Goal: Task Accomplishment & Management: Manage account settings

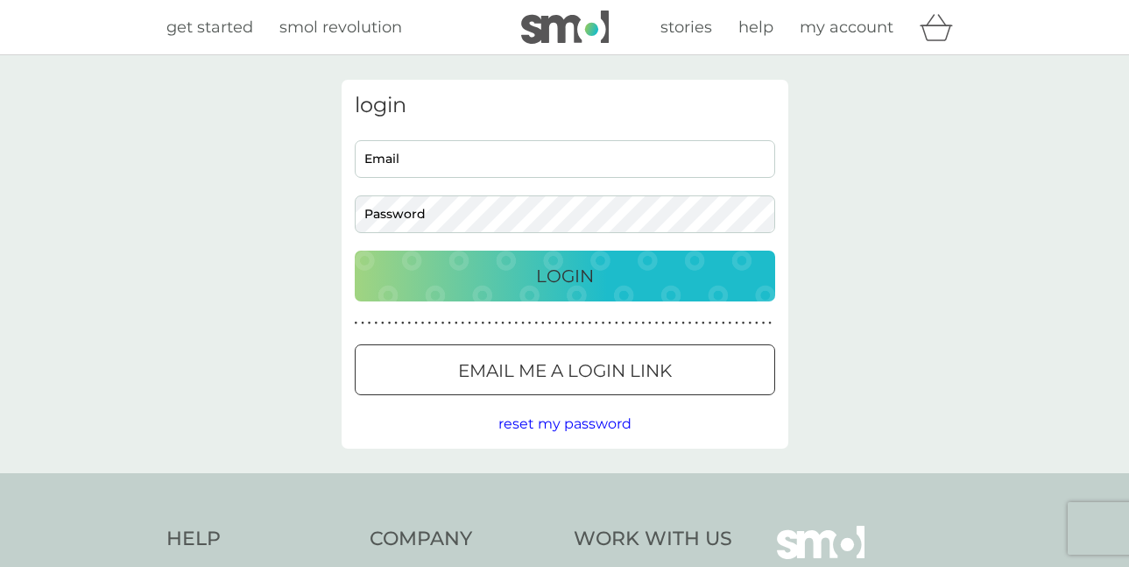
click at [425, 154] on input "Email" at bounding box center [565, 159] width 421 height 38
type input "[EMAIL_ADDRESS][PERSON_NAME][DOMAIN_NAME]"
click at [574, 260] on button "Login" at bounding box center [565, 276] width 421 height 51
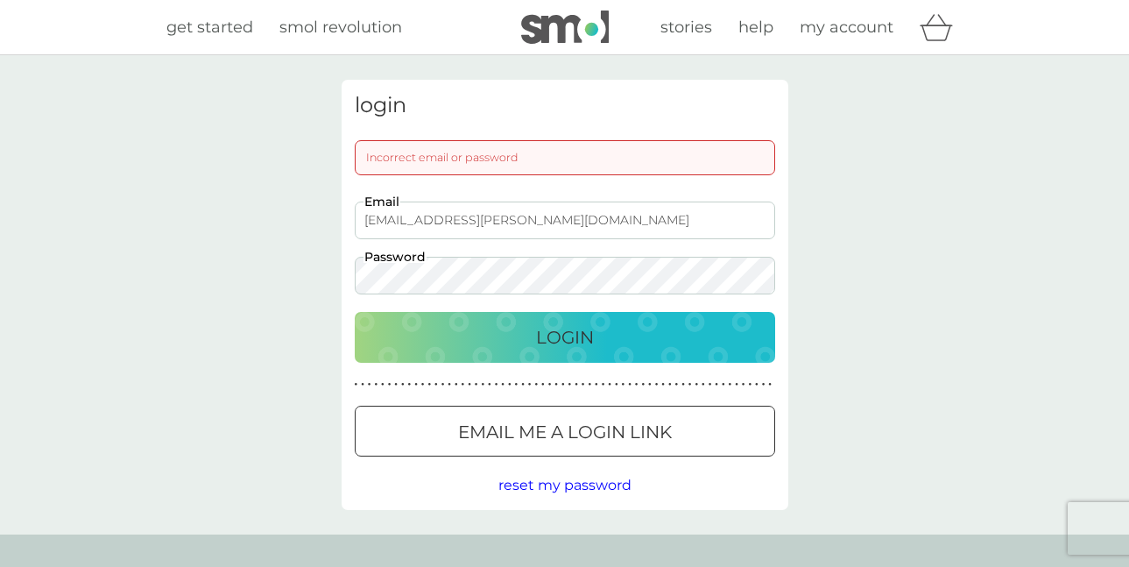
click at [509, 340] on div "Login" at bounding box center [565, 337] width 386 height 28
click at [607, 341] on div "Login" at bounding box center [565, 337] width 386 height 28
click at [604, 488] on span "reset my password" at bounding box center [565, 485] width 133 height 17
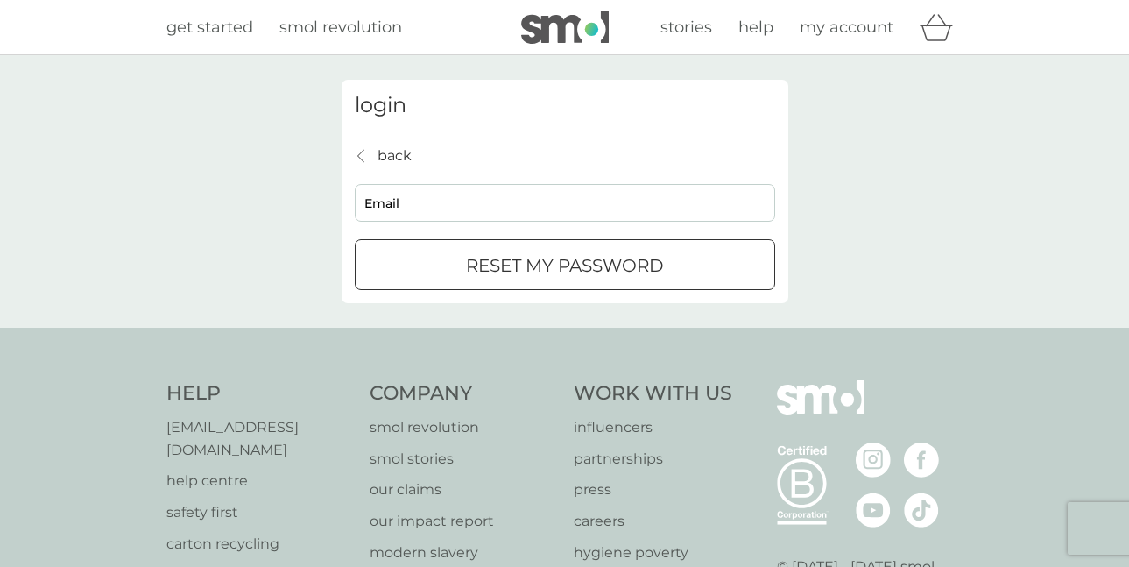
click at [419, 204] on input "Email" at bounding box center [565, 203] width 421 height 38
type input "[EMAIL_ADDRESS][PERSON_NAME][DOMAIN_NAME]"
click at [554, 250] on button "reset my password" at bounding box center [565, 264] width 421 height 51
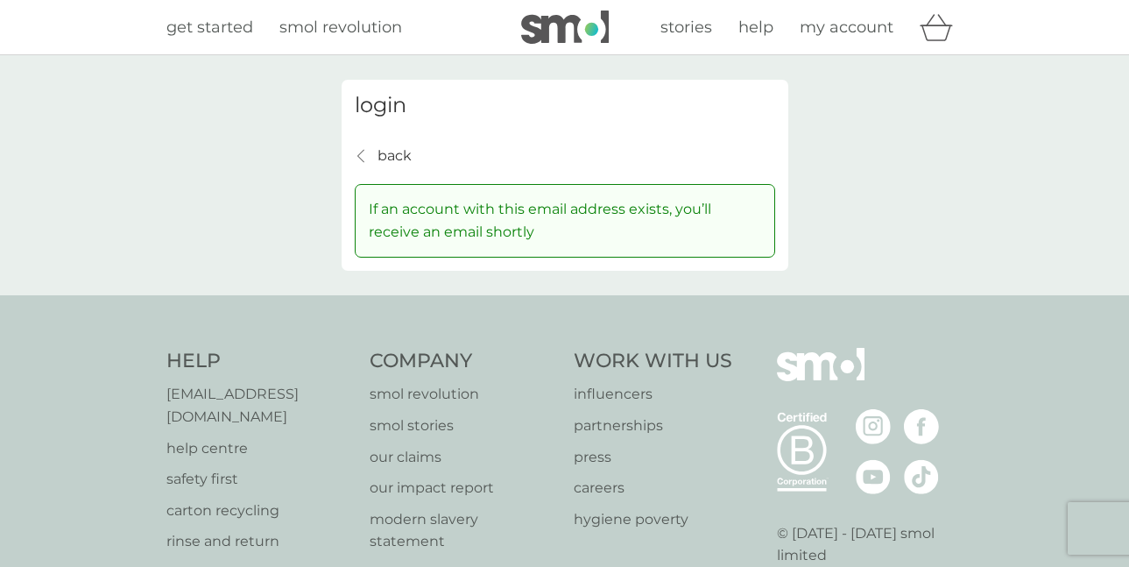
click at [386, 153] on p "back" at bounding box center [395, 156] width 34 height 23
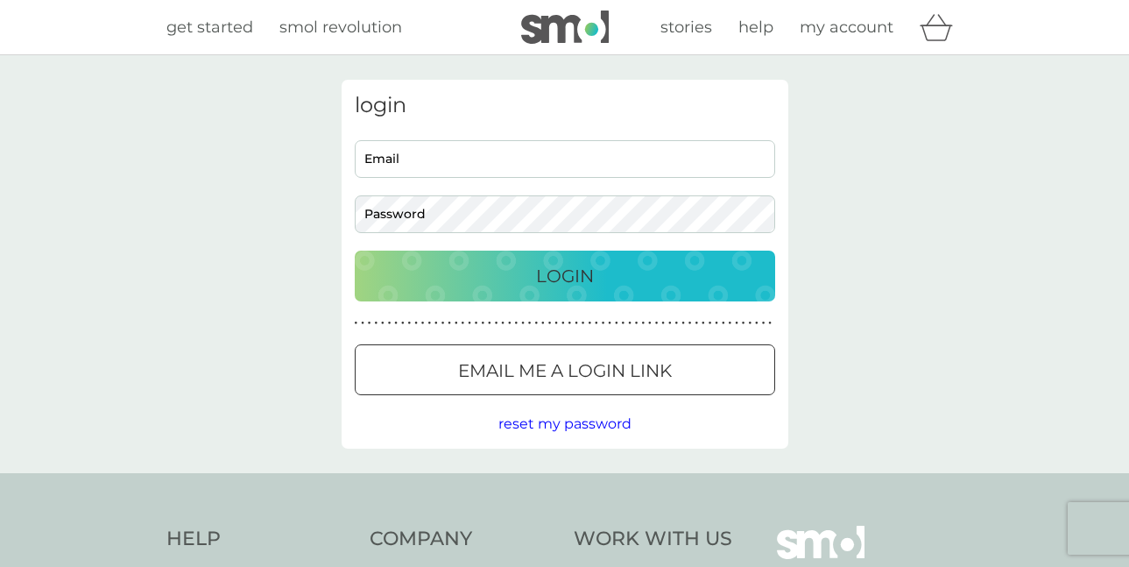
click at [416, 159] on input "Email" at bounding box center [565, 159] width 421 height 38
click at [414, 157] on input "Email" at bounding box center [565, 159] width 421 height 38
type input "[EMAIL_ADDRESS][PERSON_NAME][DOMAIN_NAME]"
click at [523, 276] on div "Login" at bounding box center [565, 276] width 386 height 28
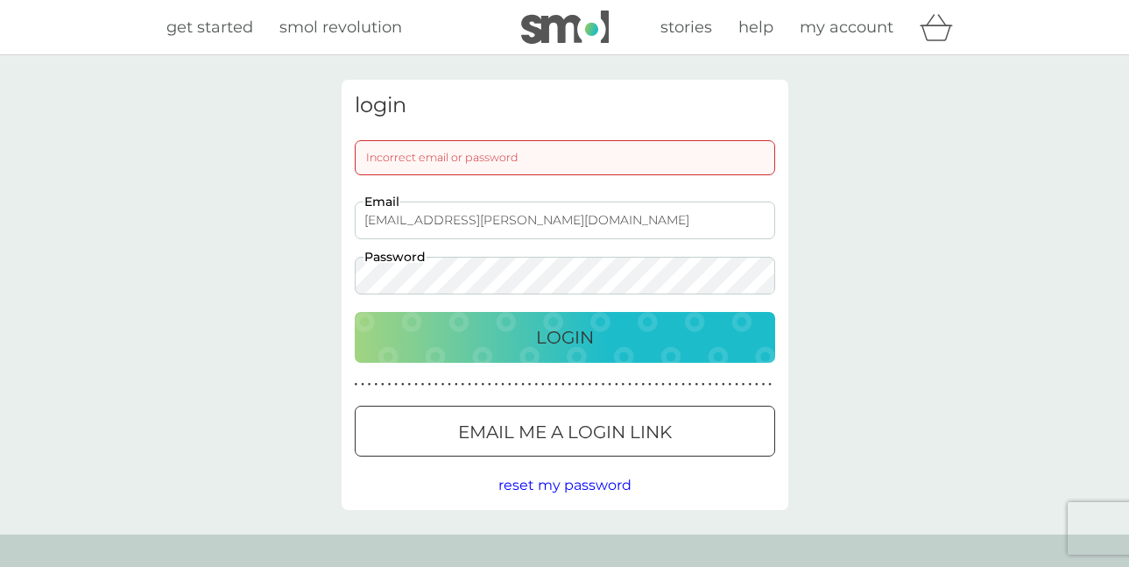
click at [560, 333] on p "Login" at bounding box center [565, 337] width 58 height 28
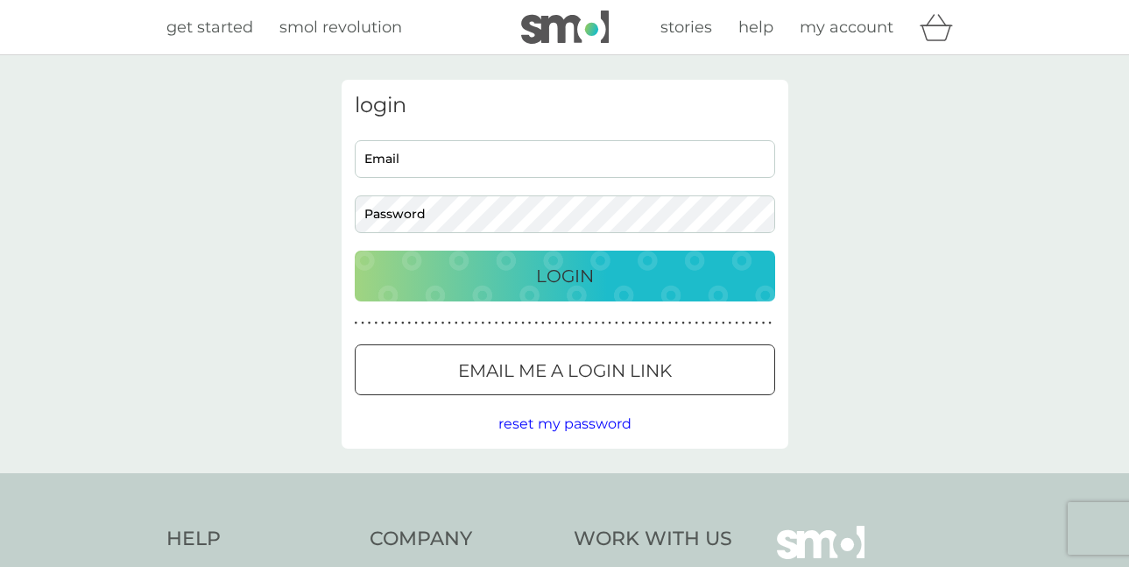
click at [411, 162] on input "Email" at bounding box center [565, 159] width 421 height 38
type input "[EMAIL_ADDRESS][PERSON_NAME][DOMAIN_NAME]"
click at [502, 262] on div "Login" at bounding box center [565, 276] width 386 height 28
click at [442, 165] on input "Email" at bounding box center [565, 159] width 421 height 38
type input "[EMAIL_ADDRESS][PERSON_NAME][DOMAIN_NAME]"
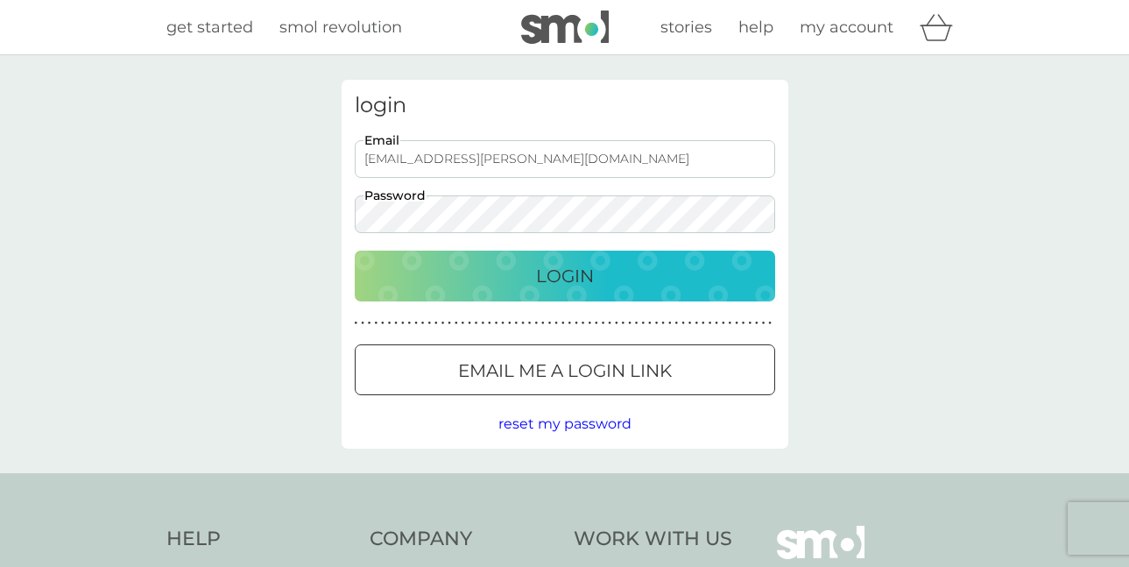
click at [525, 273] on div "Login" at bounding box center [565, 276] width 386 height 28
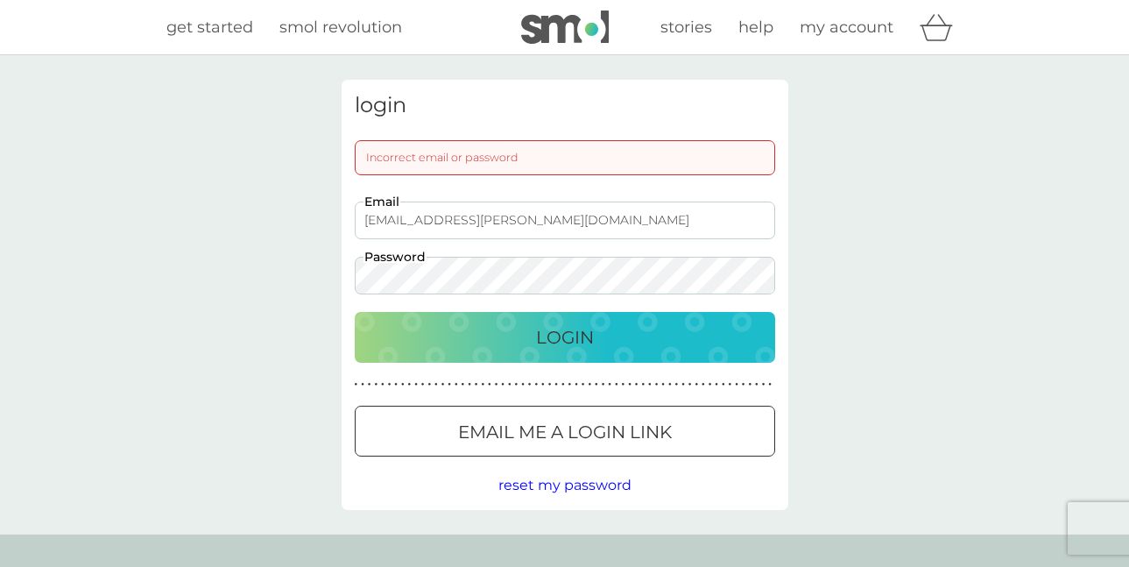
click at [569, 486] on span "reset my password" at bounding box center [565, 485] width 133 height 17
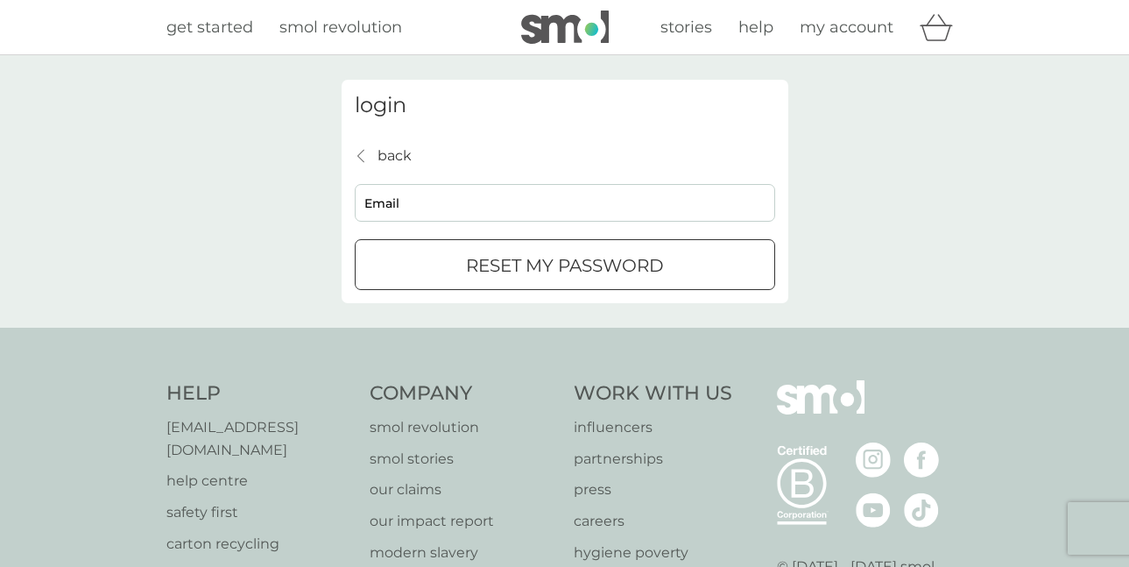
click at [446, 209] on input "Email" at bounding box center [565, 203] width 421 height 38
type input "[EMAIL_ADDRESS][PERSON_NAME][DOMAIN_NAME]"
click at [534, 265] on div "submit" at bounding box center [565, 266] width 63 height 18
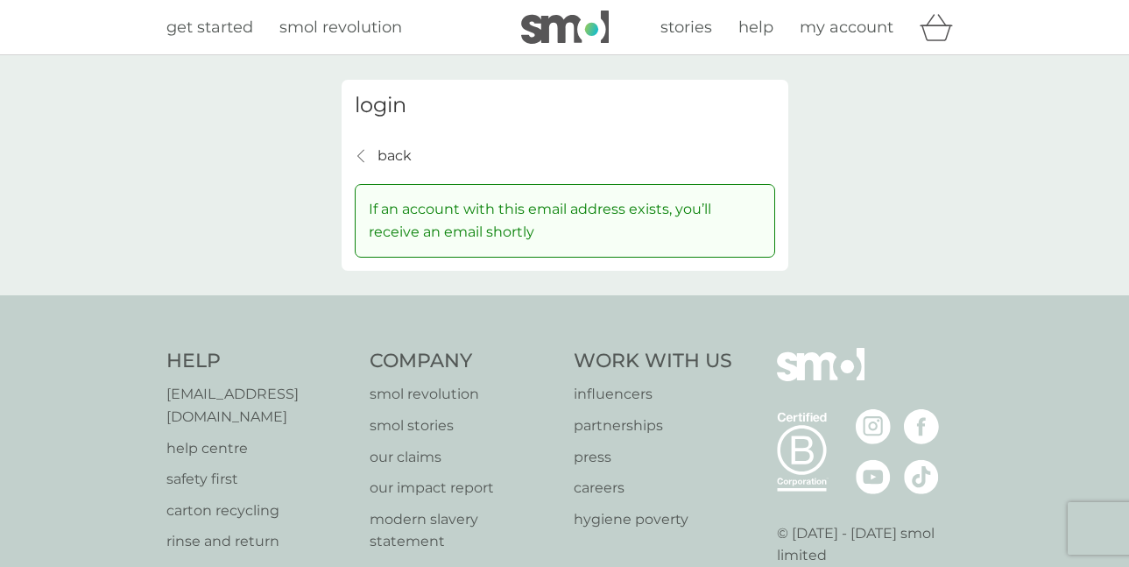
click at [383, 157] on p "back" at bounding box center [395, 156] width 34 height 23
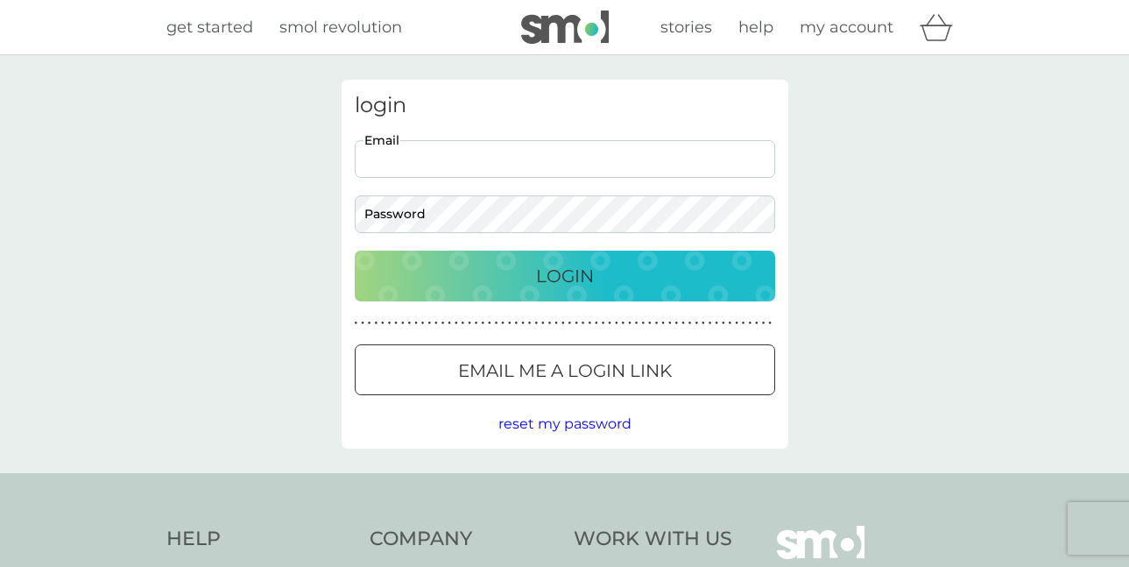
click at [412, 165] on input "Email" at bounding box center [565, 159] width 421 height 38
type input "[EMAIL_ADDRESS][PERSON_NAME][DOMAIN_NAME]"
click at [556, 271] on p "Login" at bounding box center [565, 276] width 58 height 28
